Goal: Task Accomplishment & Management: Manage account settings

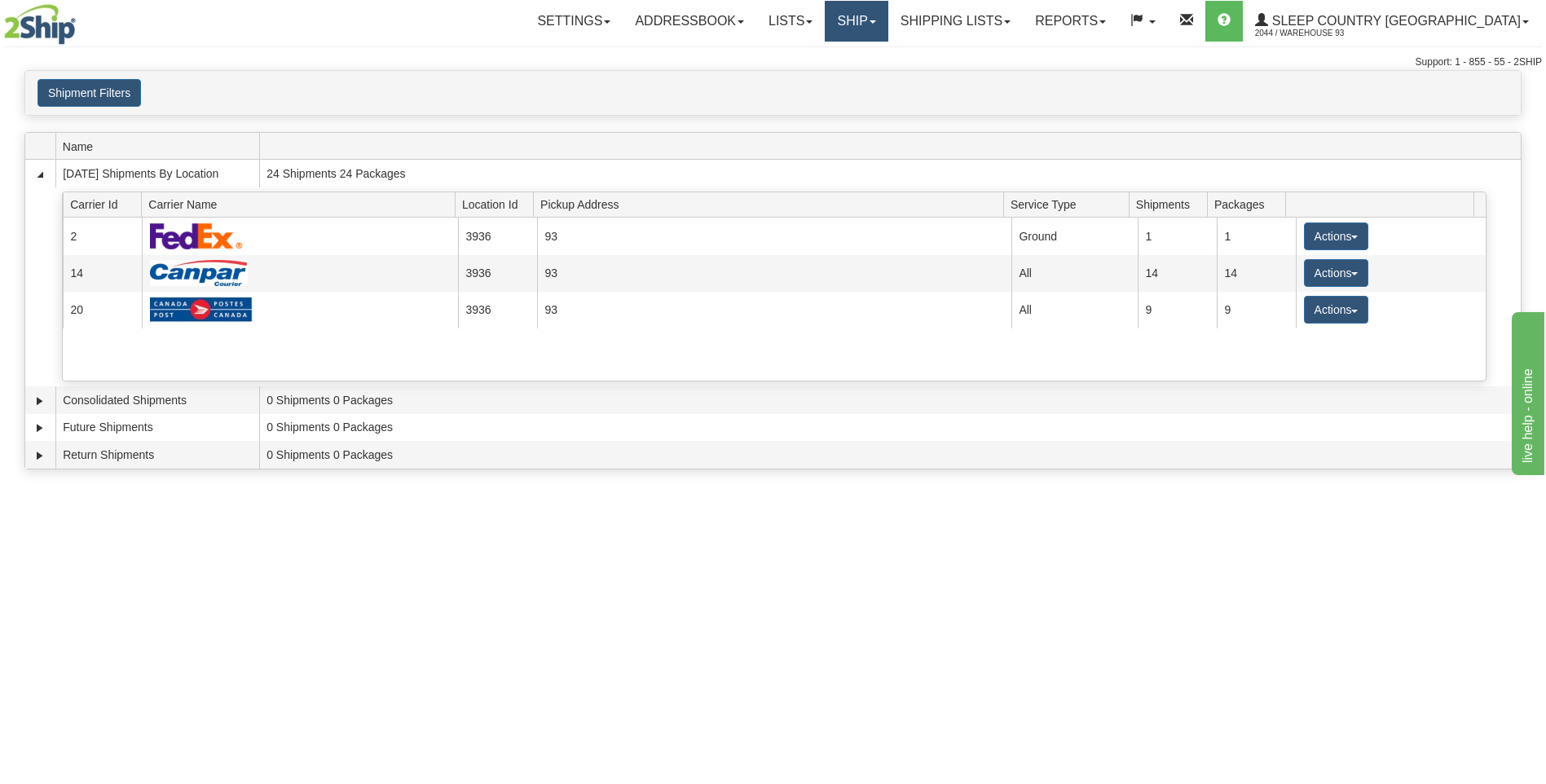
click at [888, 17] on link "Ship" at bounding box center [856, 21] width 63 height 40
click at [888, 63] on link "Ship Screen" at bounding box center [813, 56] width 147 height 21
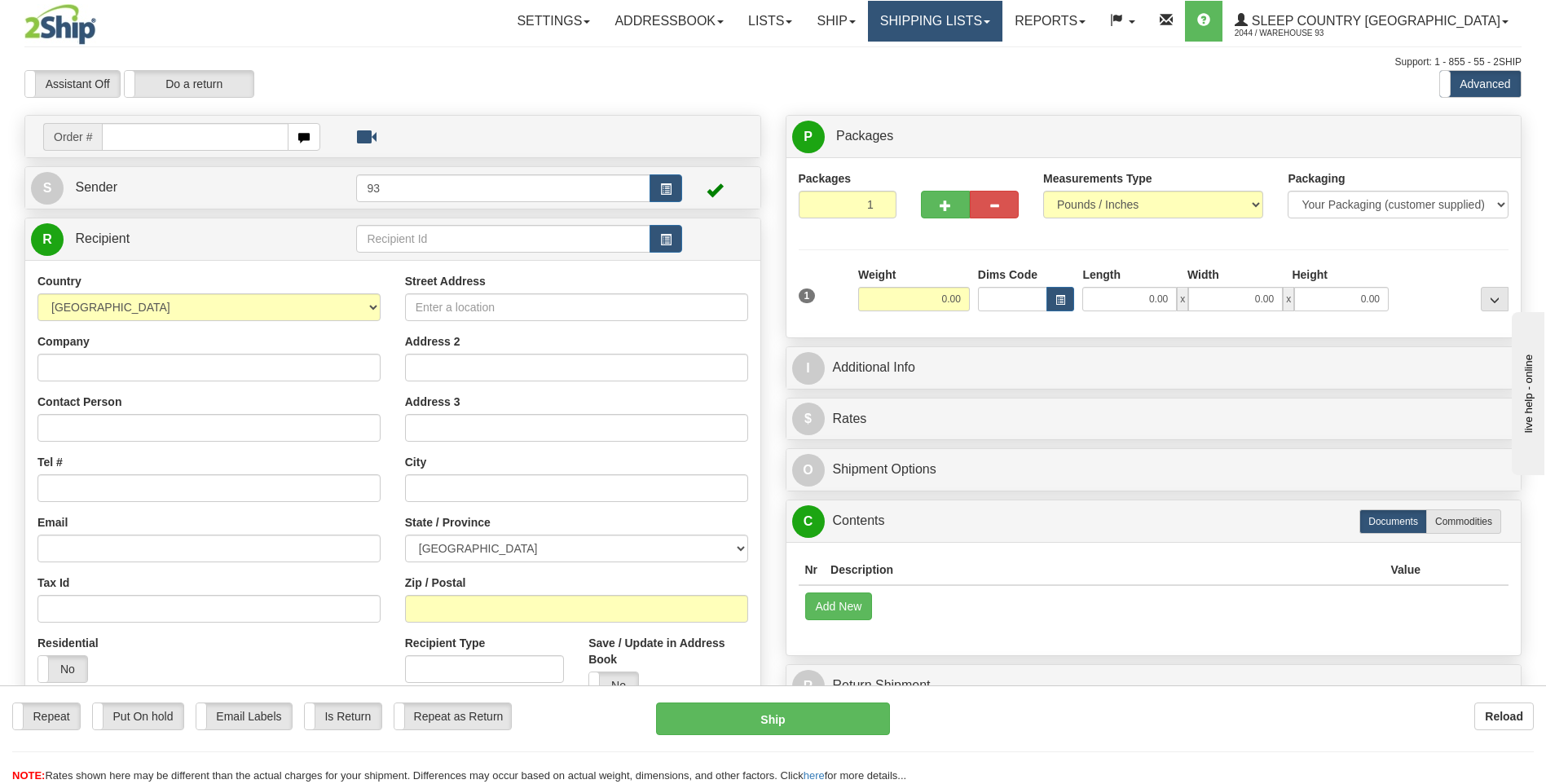
click at [1002, 17] on link "Shipping lists" at bounding box center [935, 21] width 134 height 40
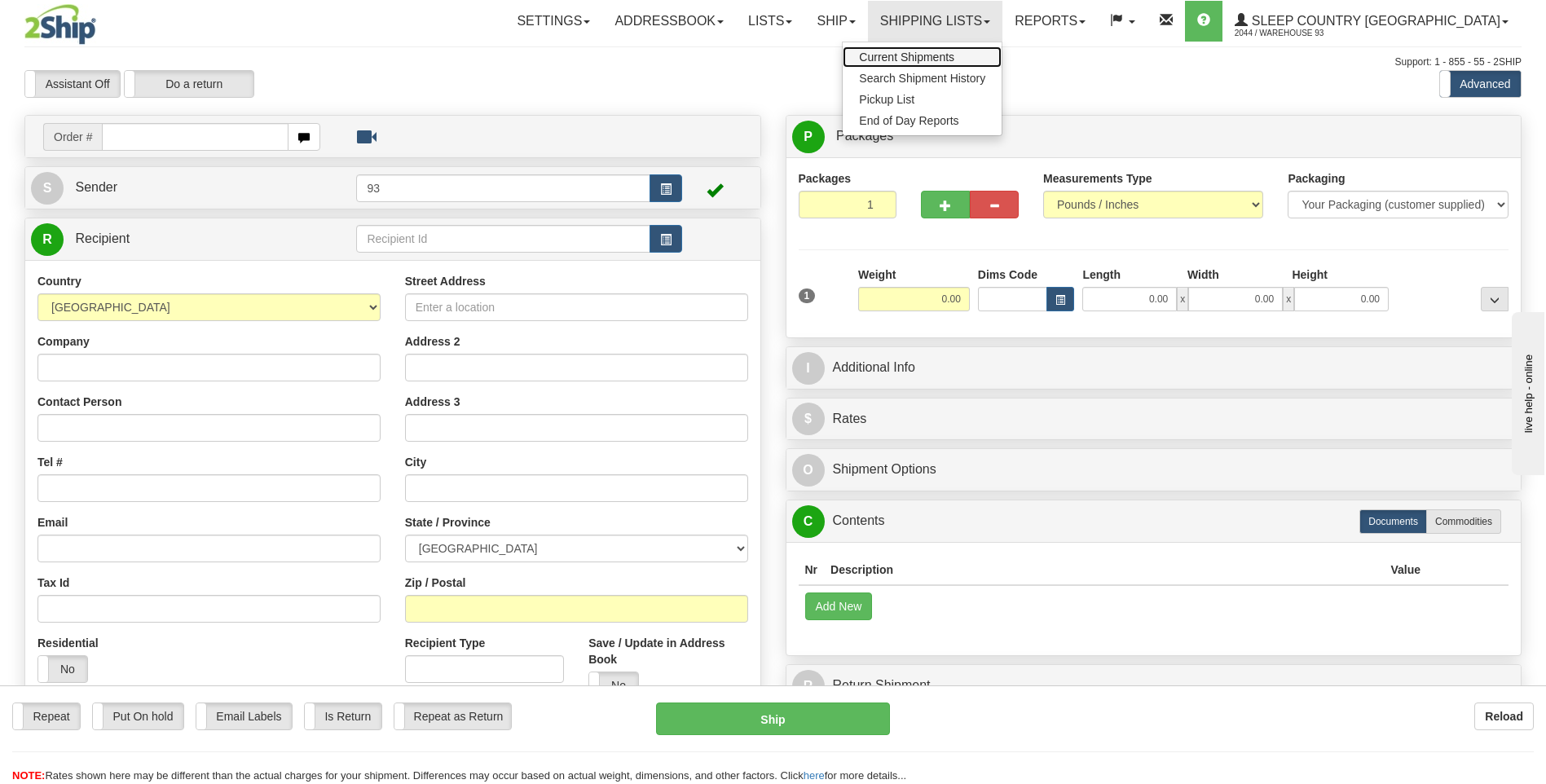
click at [954, 59] on span "Current Shipments" at bounding box center [907, 57] width 96 height 13
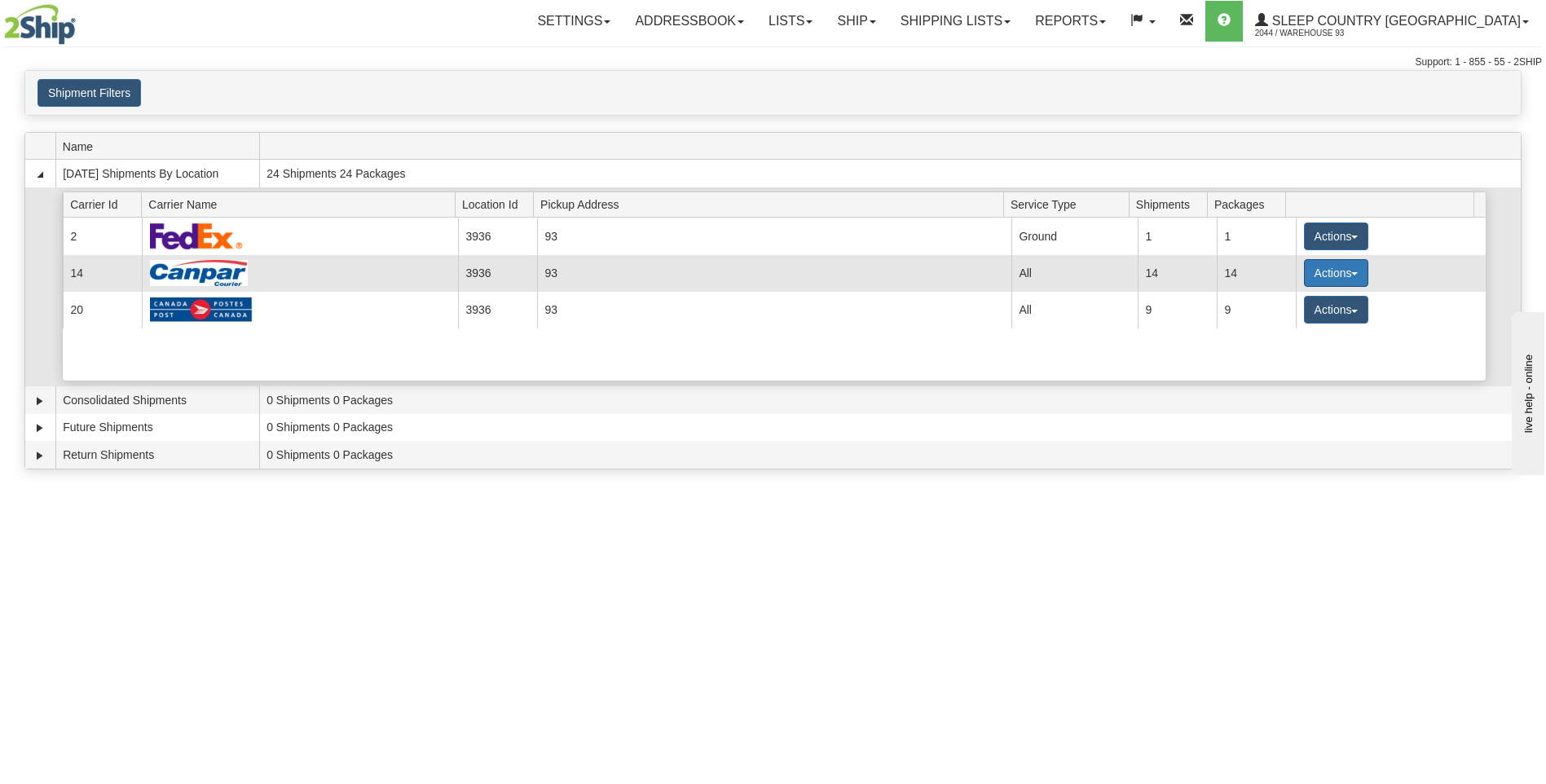
click at [1337, 271] on button "Actions" at bounding box center [1336, 273] width 65 height 28
click at [1309, 312] on link "Details" at bounding box center [1303, 304] width 131 height 21
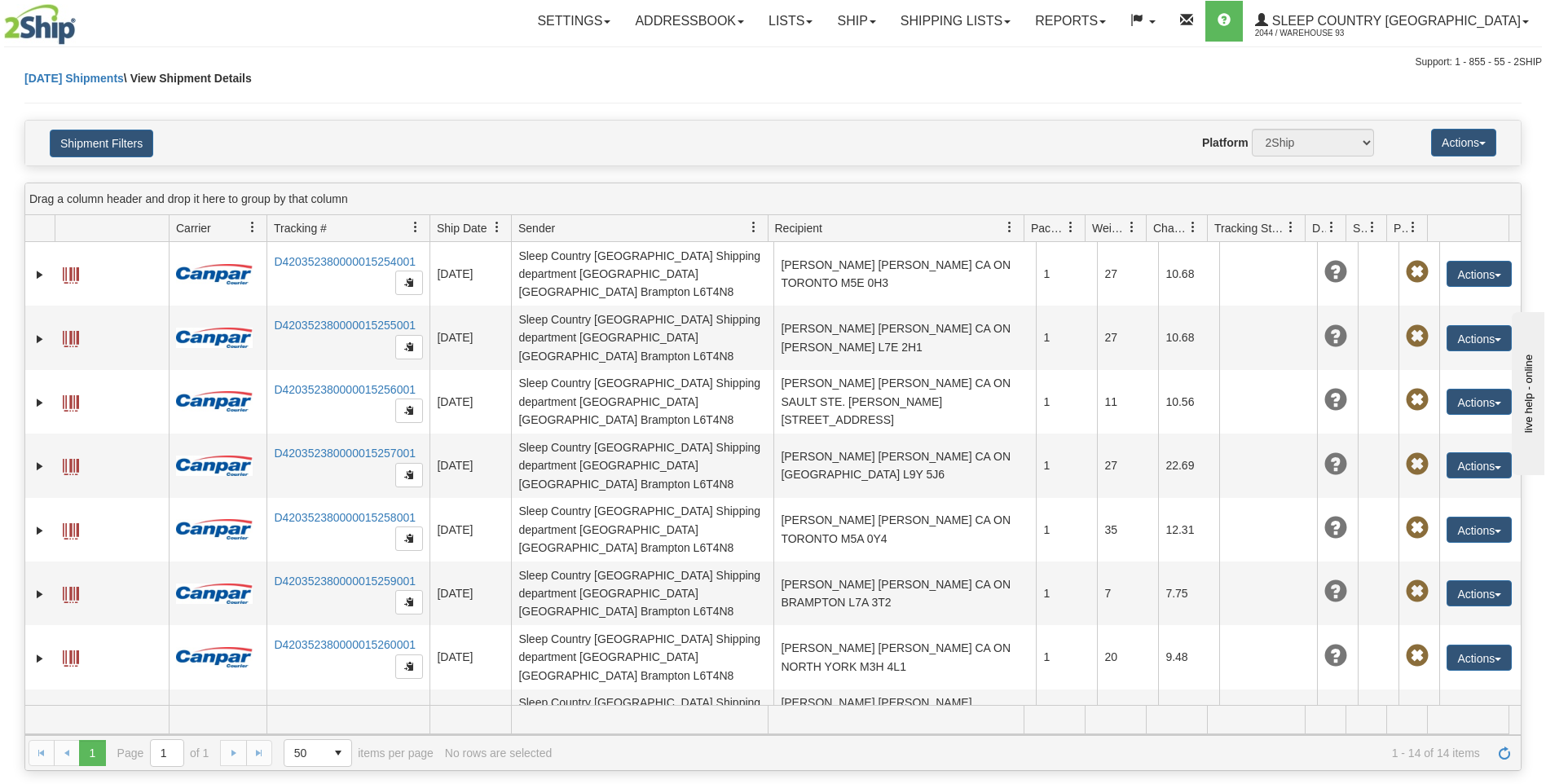
click at [1450, 772] on button "Actions" at bounding box center [1479, 785] width 65 height 26
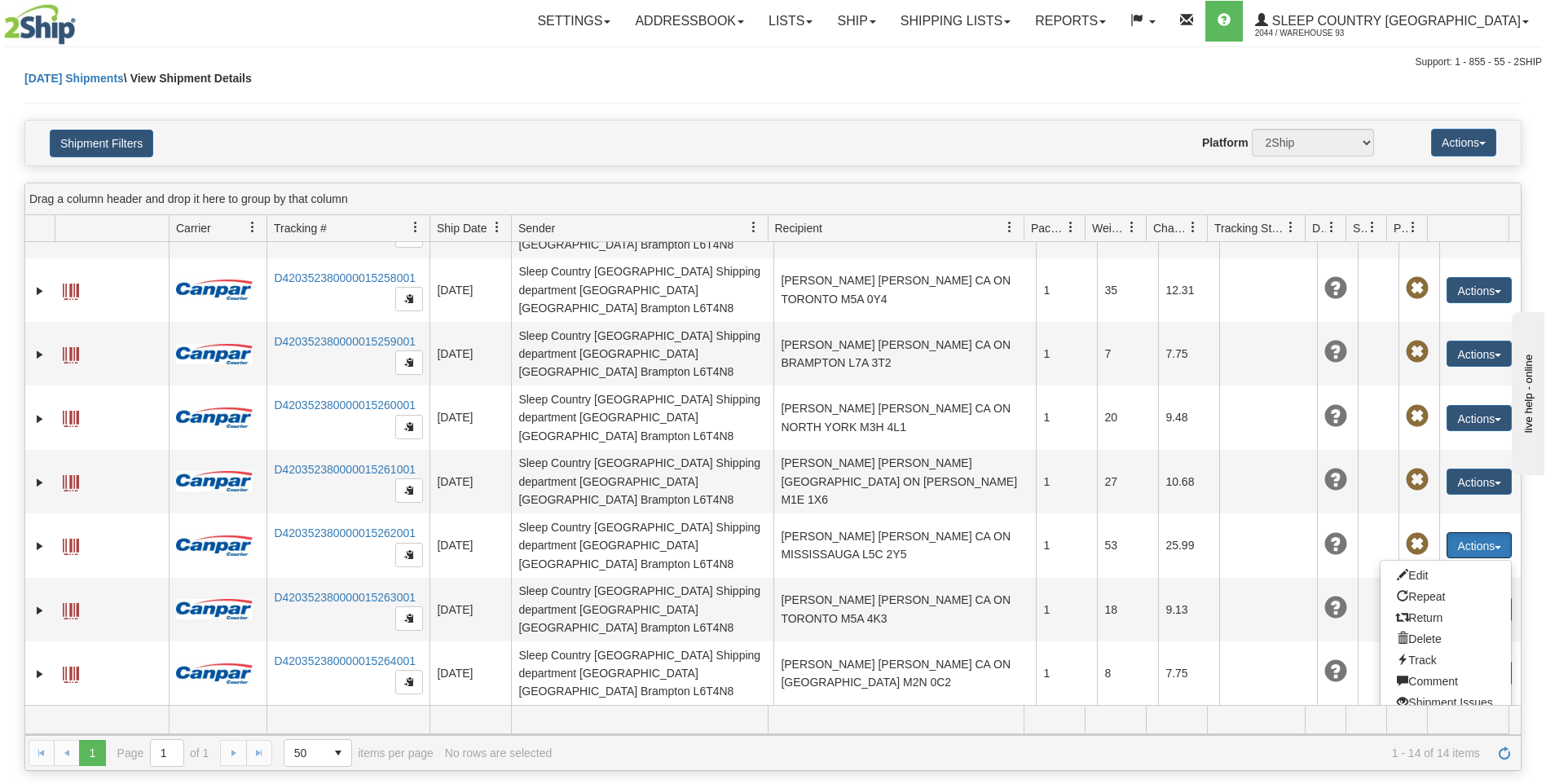
scroll to position [262, 0]
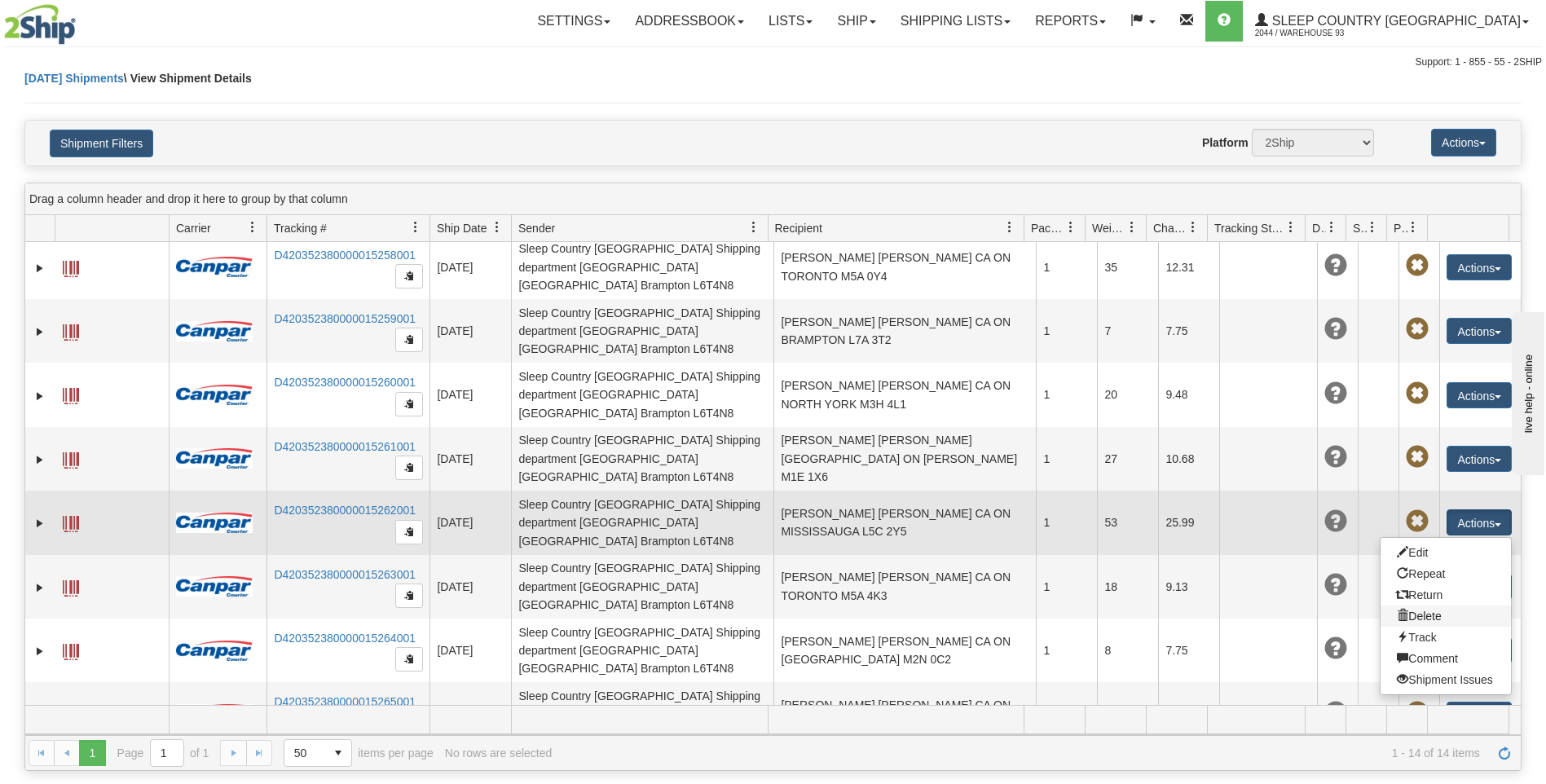
click at [1432, 605] on link "Delete" at bounding box center [1446, 616] width 131 height 21
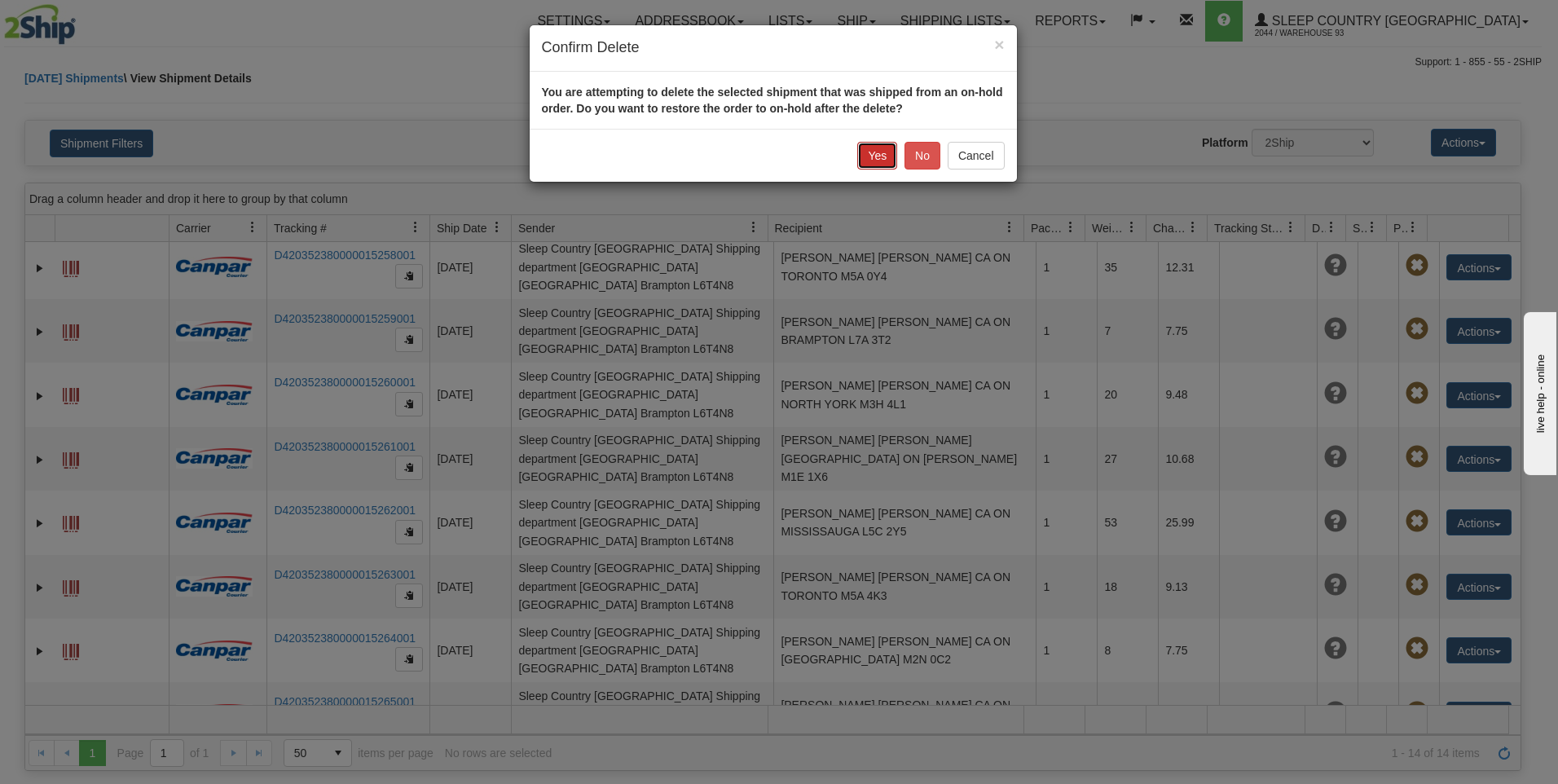
click at [866, 149] on button "Yes" at bounding box center [877, 156] width 40 height 28
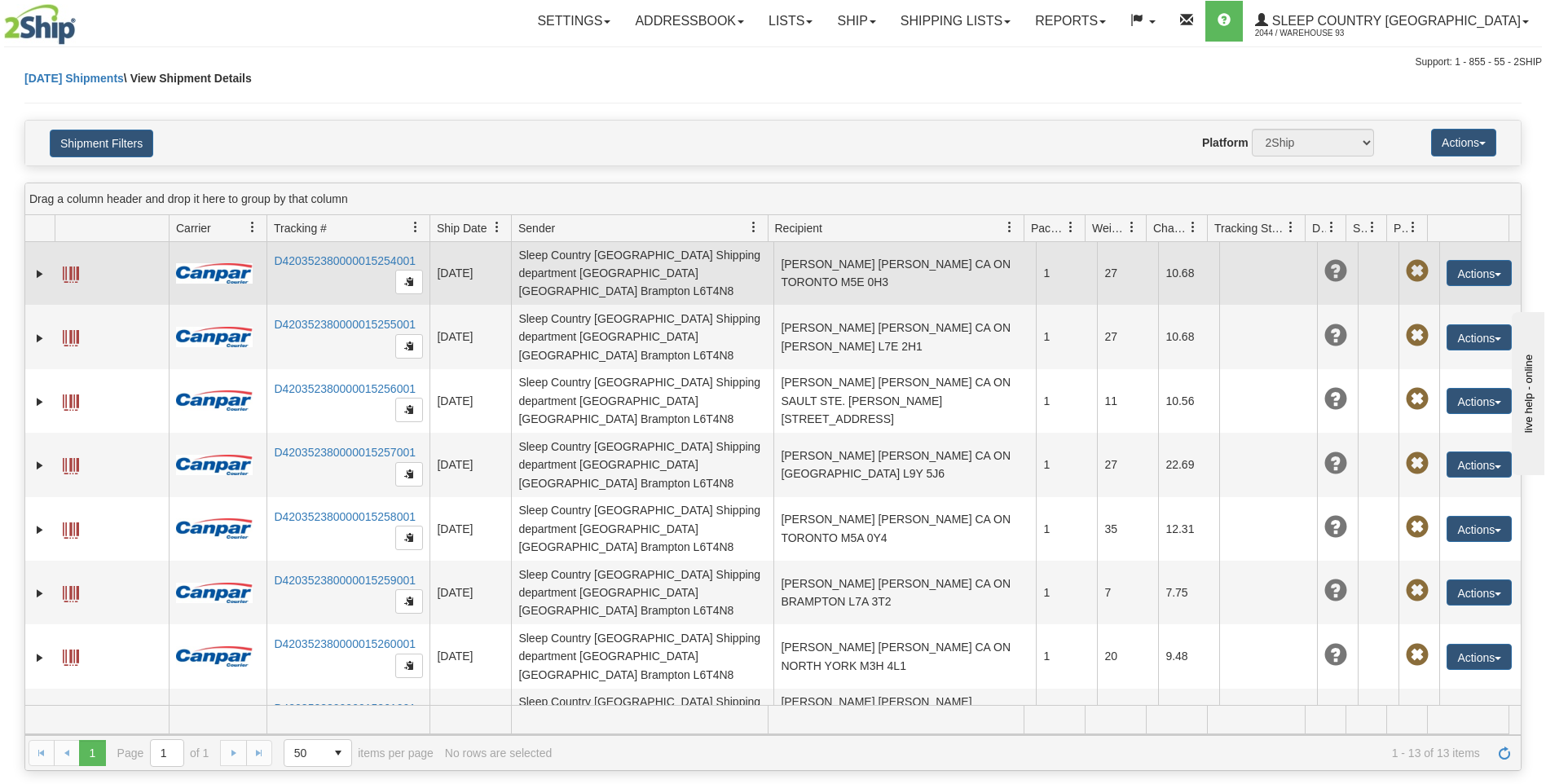
scroll to position [0, 0]
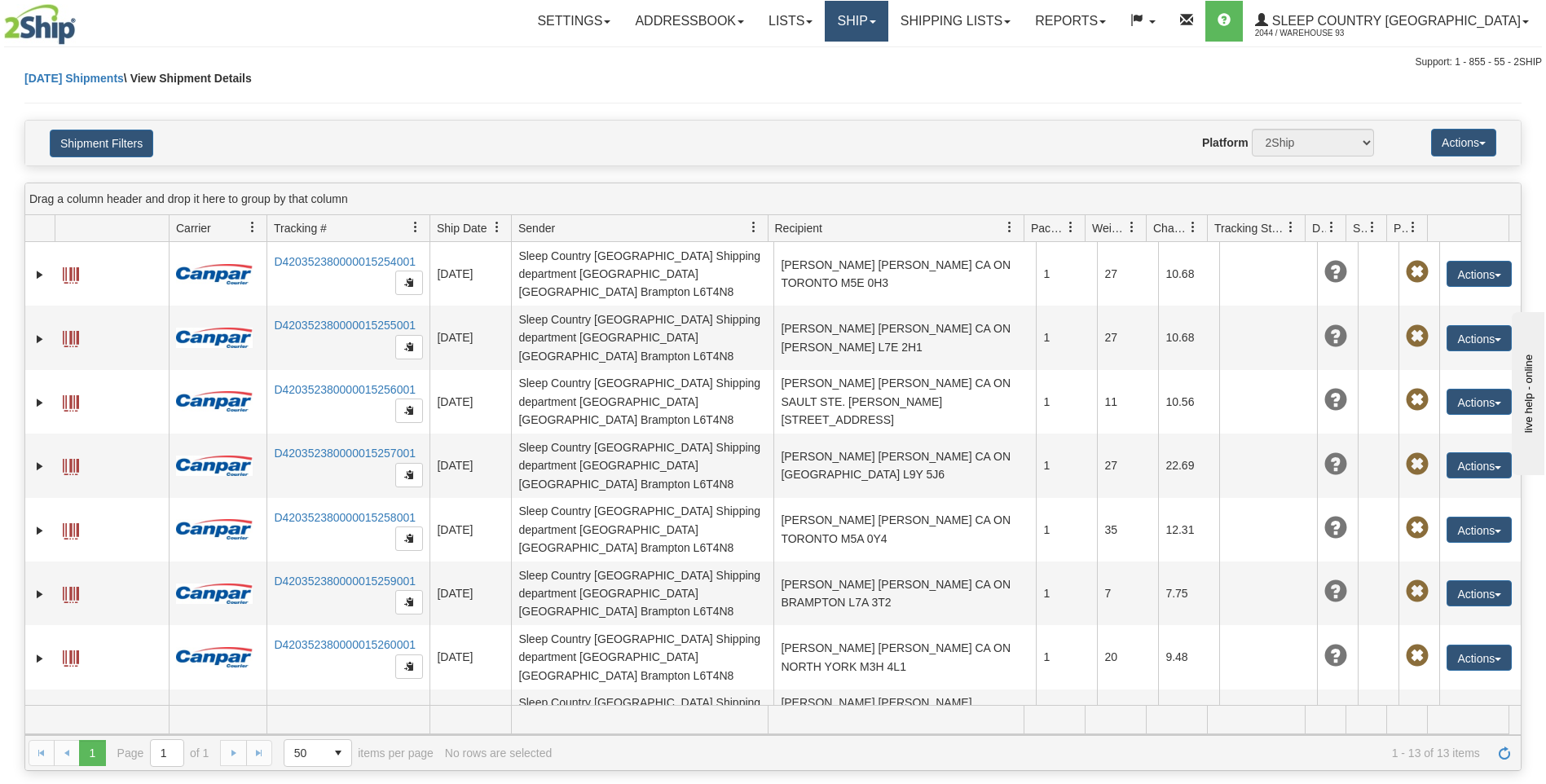
click at [888, 15] on link "Ship" at bounding box center [856, 21] width 63 height 40
click at [888, 56] on link "Ship Screen" at bounding box center [813, 56] width 147 height 21
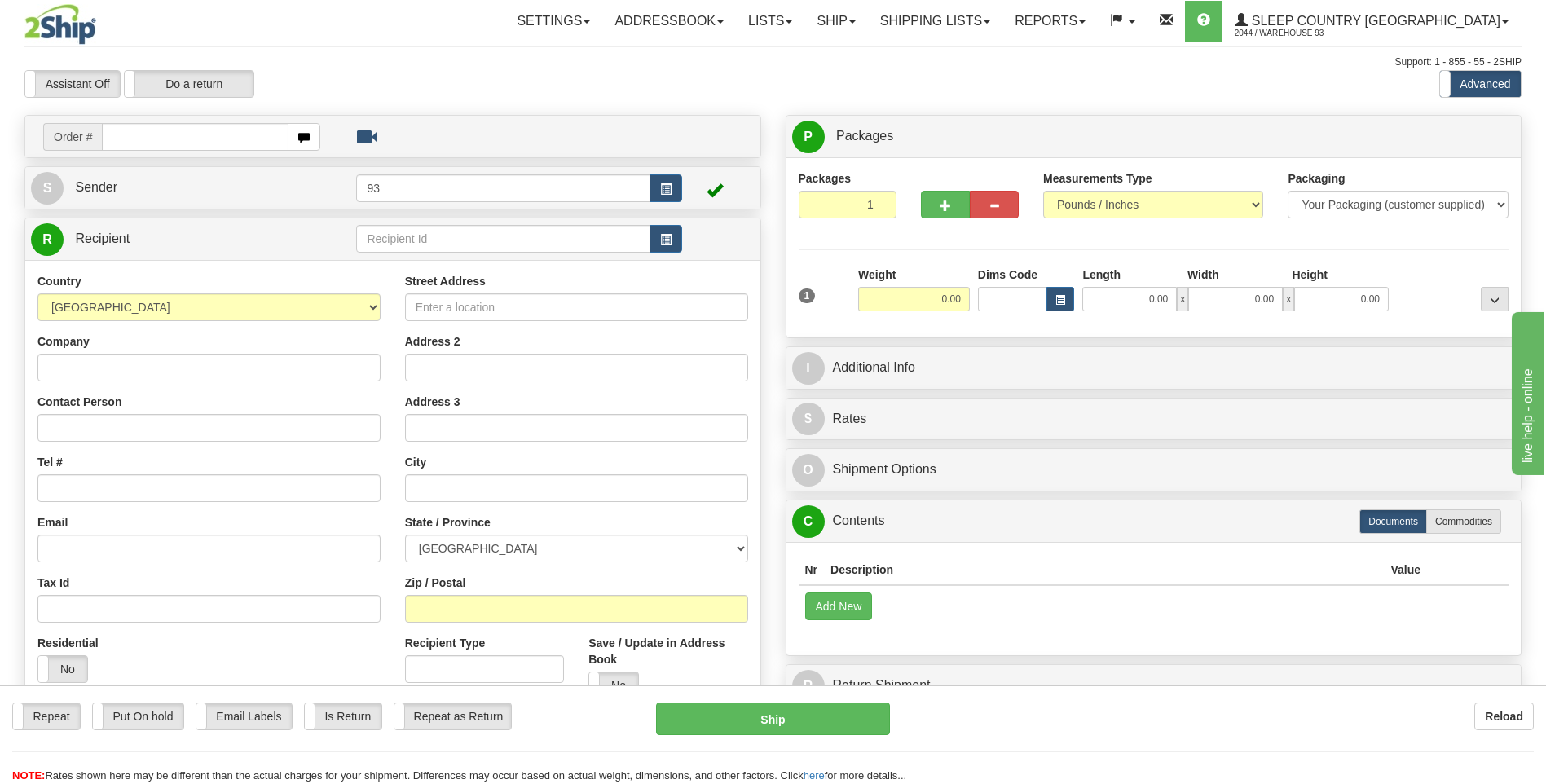
click at [181, 133] on input "text" at bounding box center [195, 137] width 186 height 28
type input "9"
type input "9000I132338"
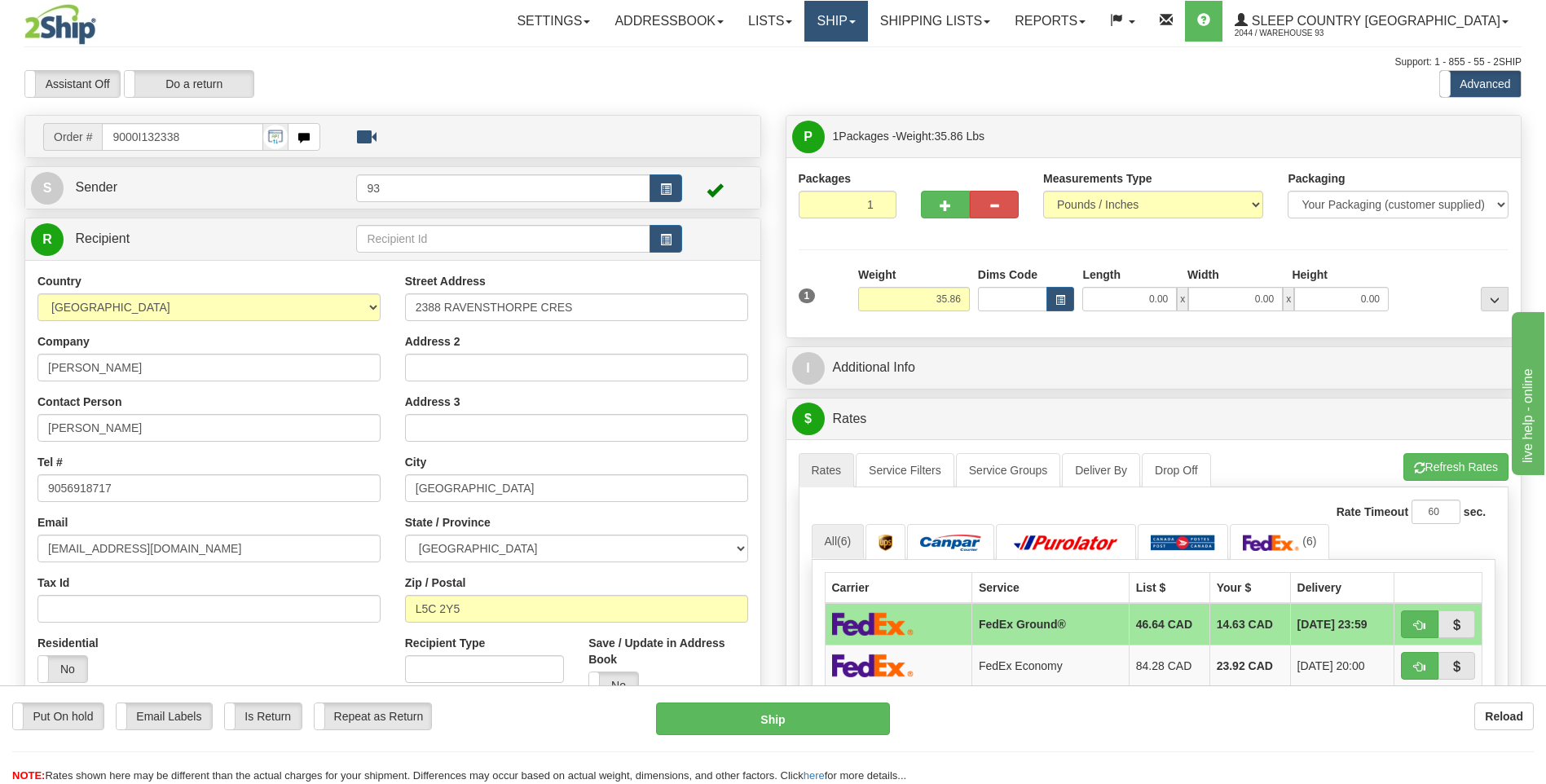
click at [867, 17] on link "Ship" at bounding box center [836, 21] width 63 height 40
click at [867, 55] on link "Ship Screen" at bounding box center [793, 56] width 147 height 21
